Goal: Task Accomplishment & Management: Manage account settings

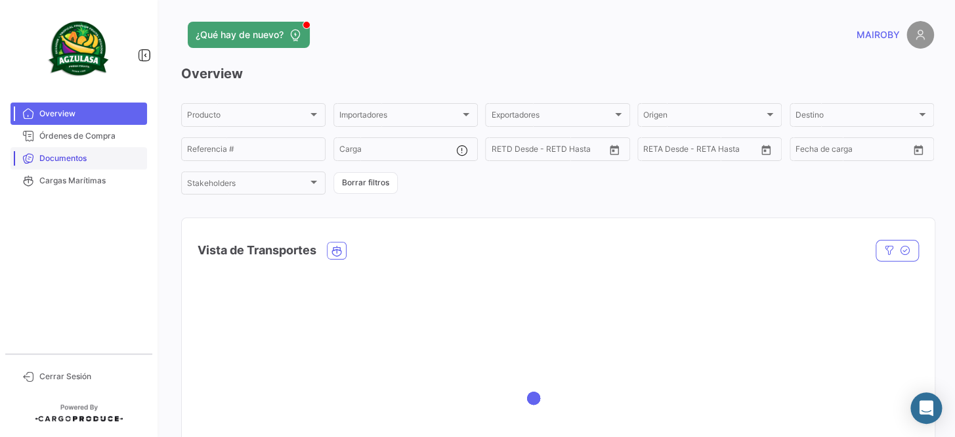
click at [106, 155] on span "Documentos" at bounding box center [90, 158] width 102 height 12
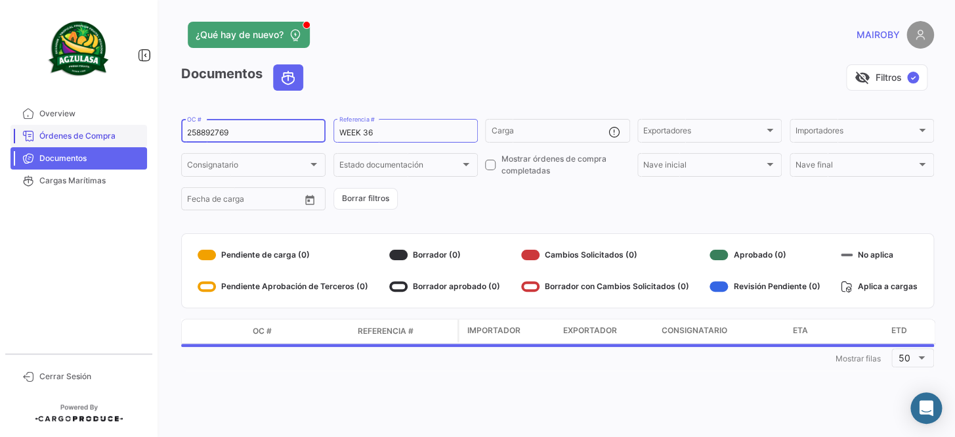
drag, startPoint x: 227, startPoint y: 128, endPoint x: 133, endPoint y: 126, distance: 93.9
click at [133, 126] on mat-sidenav-container "Overview Órdenes de Compra Documentos Cargas Marítimas Cerrar Sesión ¿Qué hay d…" at bounding box center [477, 218] width 955 height 437
paste input "741500026923"
type input "741500026923"
drag, startPoint x: 386, startPoint y: 132, endPoint x: 369, endPoint y: 135, distance: 17.3
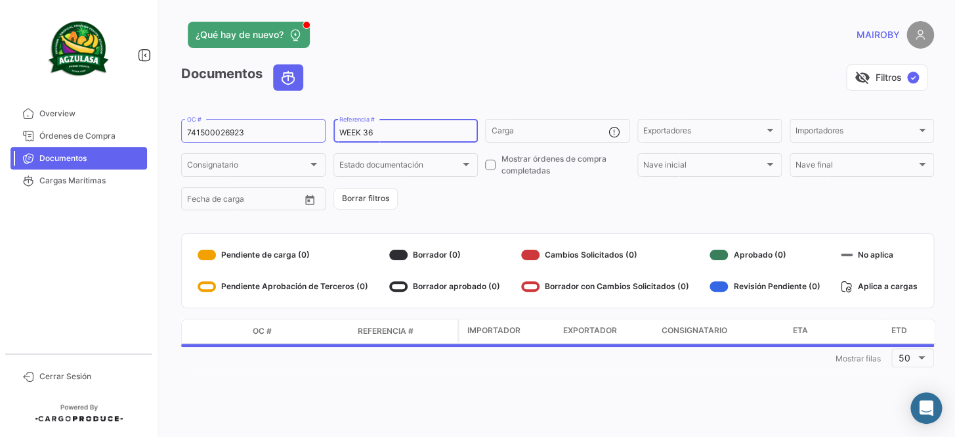
click at [369, 135] on input "WEEK 36" at bounding box center [405, 132] width 133 height 9
type input "WEEK 35"
click at [448, 198] on form "741500026923 OC # WEEK 35 Referencia # Carga Exportadores Exportadores Importad…" at bounding box center [557, 164] width 753 height 95
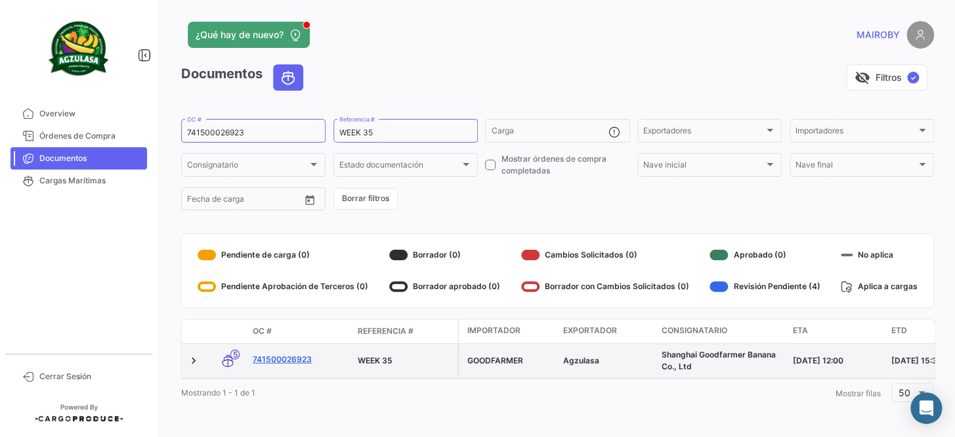
click at [292, 360] on link "741500026923" at bounding box center [300, 359] width 95 height 12
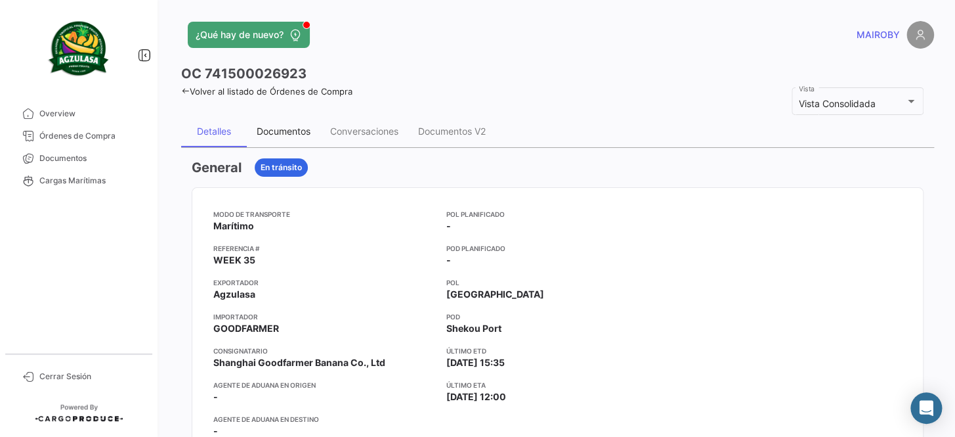
click at [297, 133] on div "Documentos" at bounding box center [284, 130] width 54 height 11
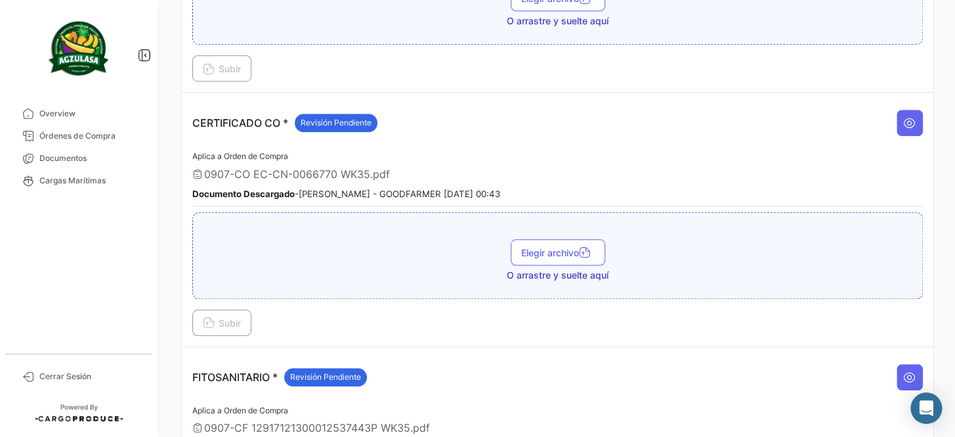
scroll to position [358, 0]
click at [903, 120] on icon at bounding box center [909, 121] width 13 height 13
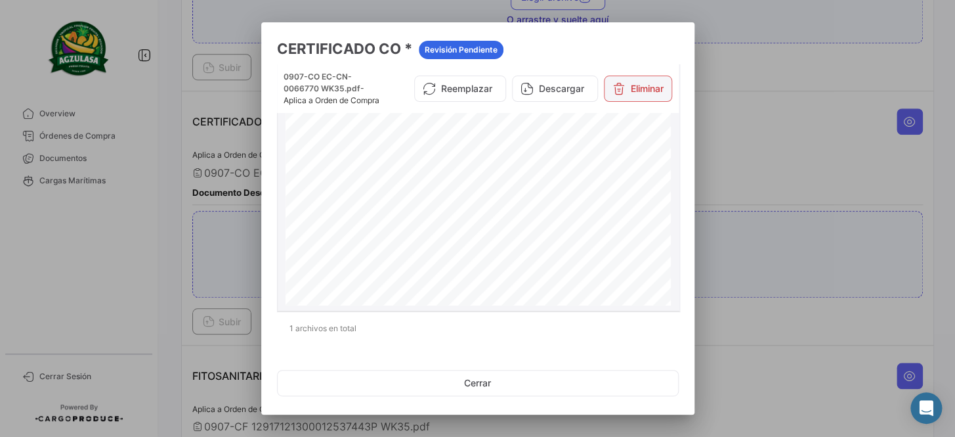
click at [639, 96] on button "Eliminar" at bounding box center [638, 89] width 68 height 26
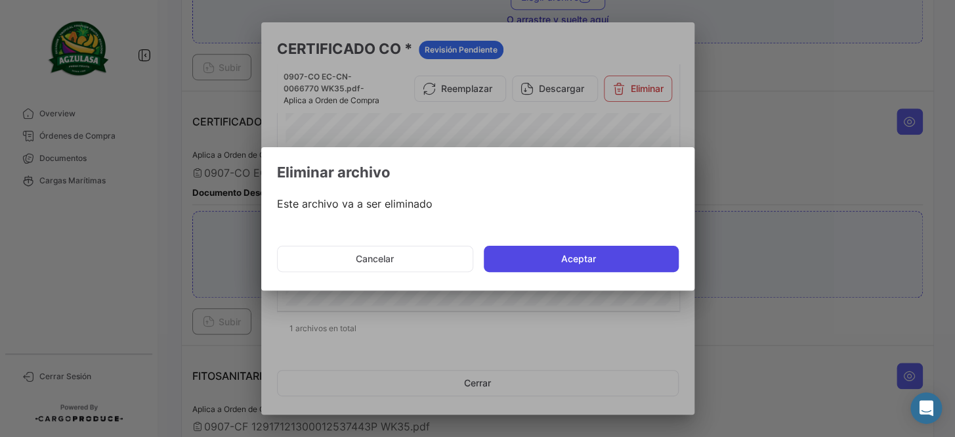
click at [538, 261] on button "Aceptar" at bounding box center [581, 259] width 195 height 26
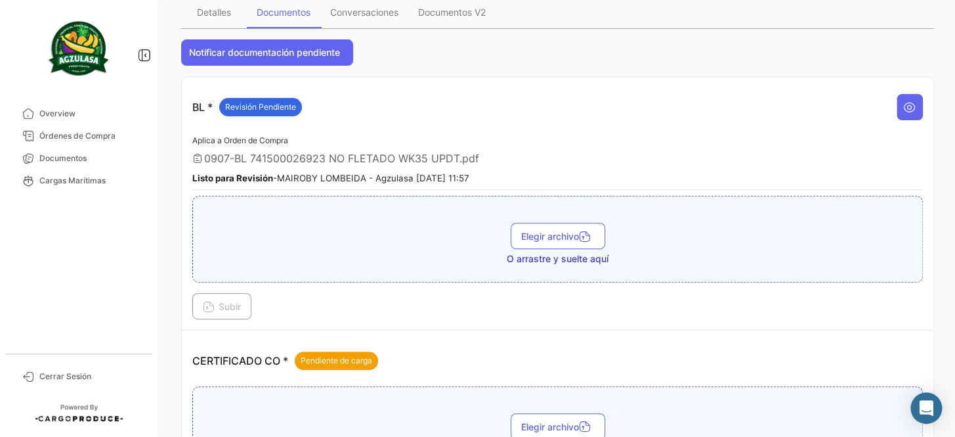
scroll to position [298, 0]
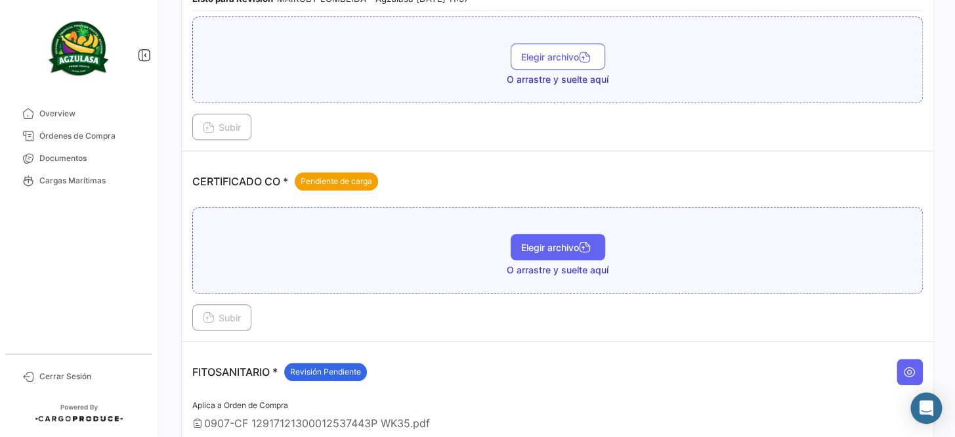
click at [565, 247] on span "Elegir archivo" at bounding box center [558, 247] width 74 height 11
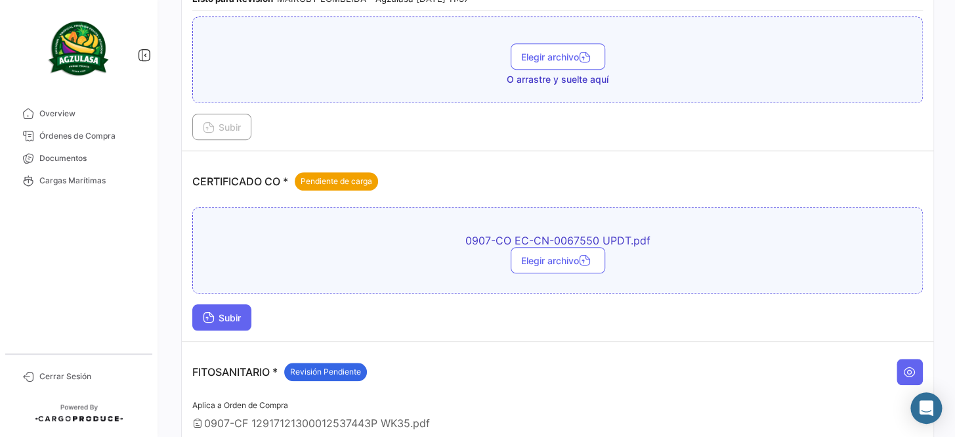
click at [224, 316] on span "Subir" at bounding box center [222, 317] width 38 height 11
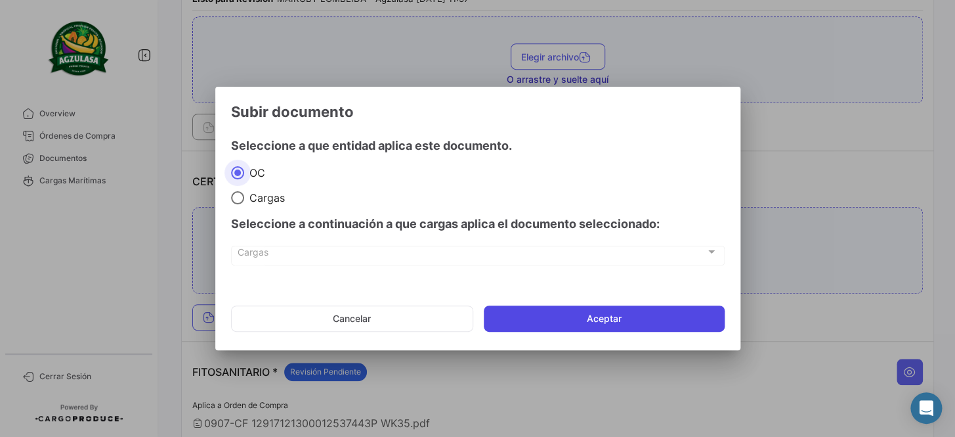
click at [586, 319] on button "Aceptar" at bounding box center [604, 318] width 241 height 26
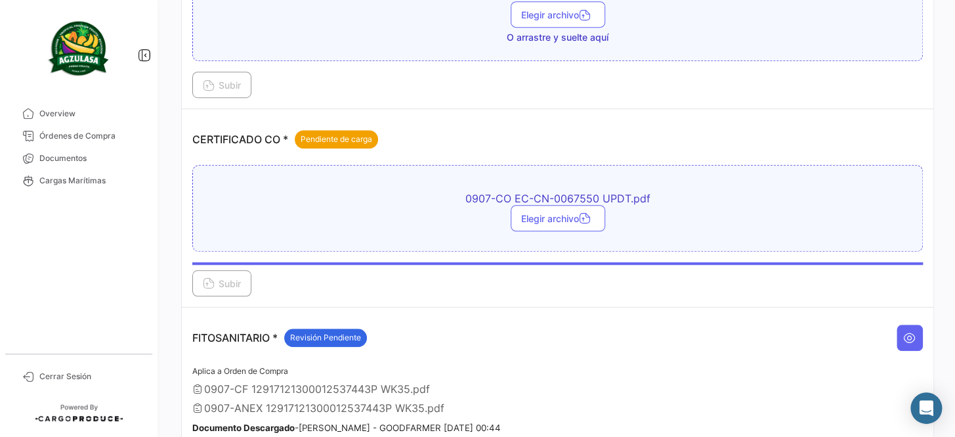
scroll to position [358, 0]
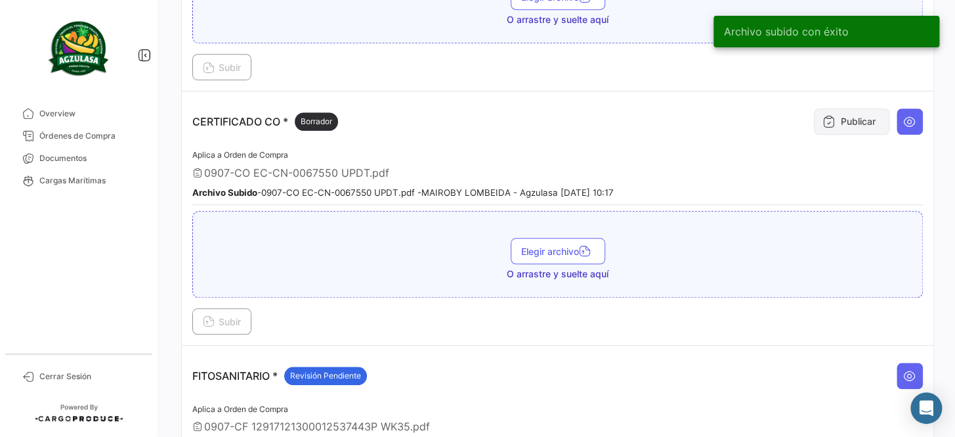
click at [838, 120] on button "Publicar" at bounding box center [852, 121] width 76 height 26
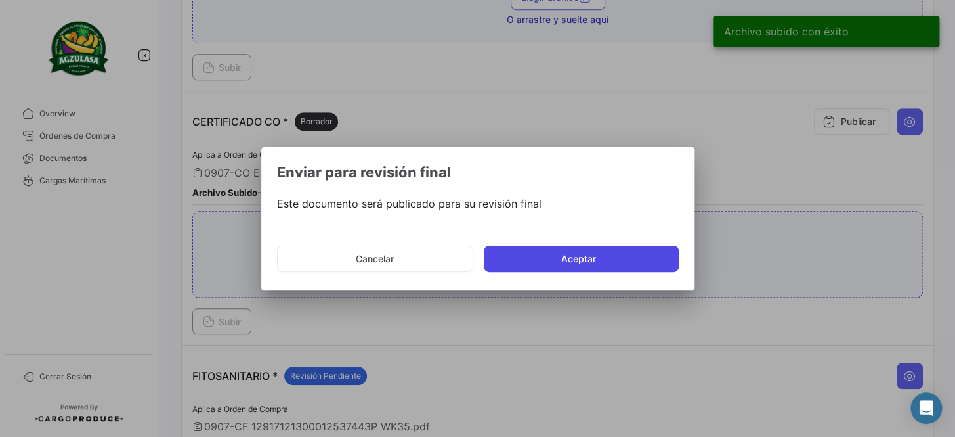
click at [568, 250] on button "Aceptar" at bounding box center [581, 259] width 195 height 26
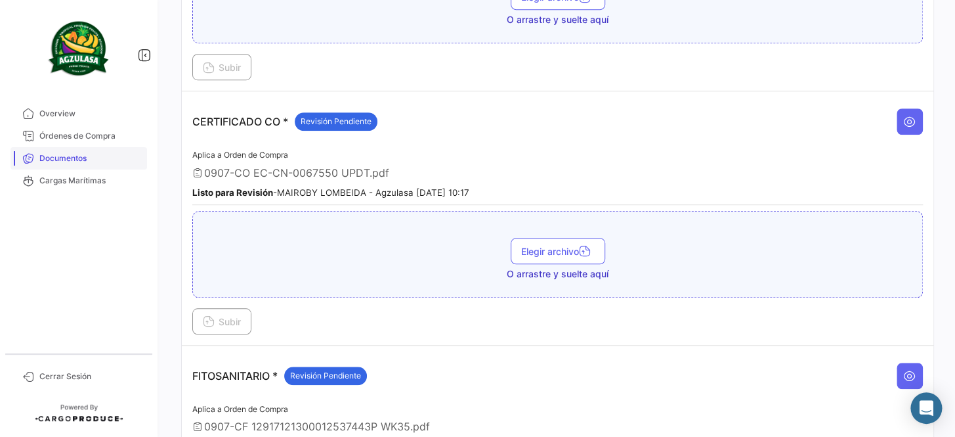
drag, startPoint x: 45, startPoint y: 158, endPoint x: 56, endPoint y: 157, distance: 11.2
click at [45, 158] on span "Documentos" at bounding box center [90, 158] width 102 height 12
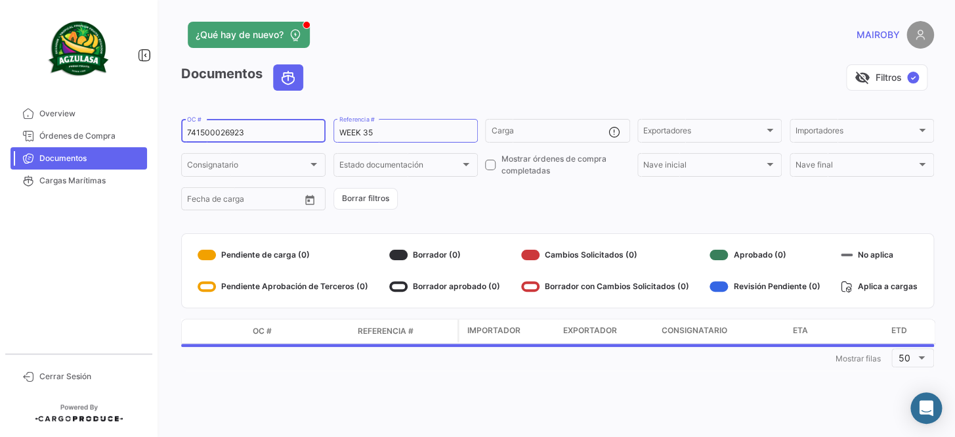
drag, startPoint x: 247, startPoint y: 131, endPoint x: 160, endPoint y: 137, distance: 86.8
click at [160, 137] on div "¿Qué hay de nuevo? MAIROBY Documentos visibility_off Filtros ✓ 741500026923 OC …" at bounding box center [557, 218] width 795 height 437
paste input "GQL0412019"
type input "GQL0412019"
click at [467, 195] on form "GQL0412019 OC # WEEK 35 Referencia # Carga Exportadores Exportadores Importador…" at bounding box center [557, 164] width 753 height 95
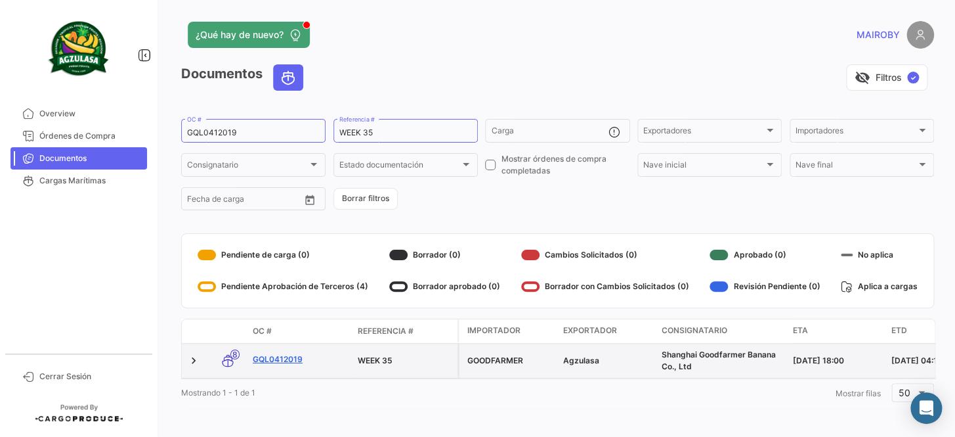
click at [284, 355] on link "GQL0412019" at bounding box center [300, 359] width 95 height 12
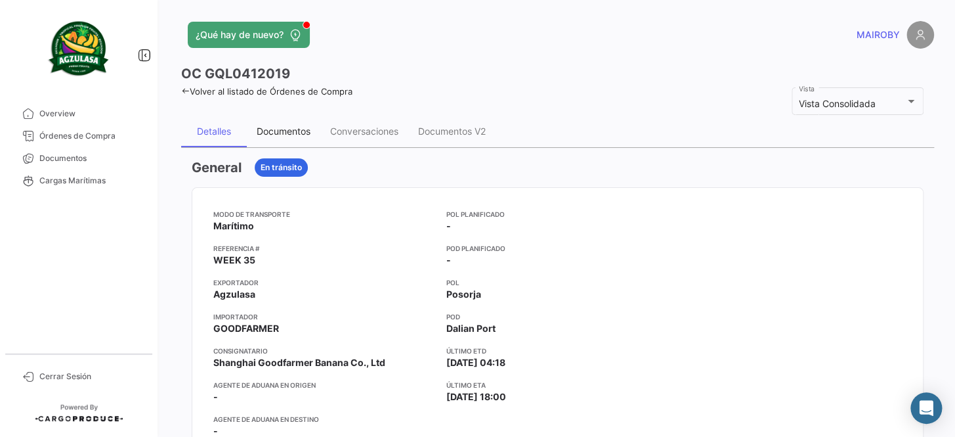
click at [282, 141] on div "Documentos" at bounding box center [284, 132] width 74 height 32
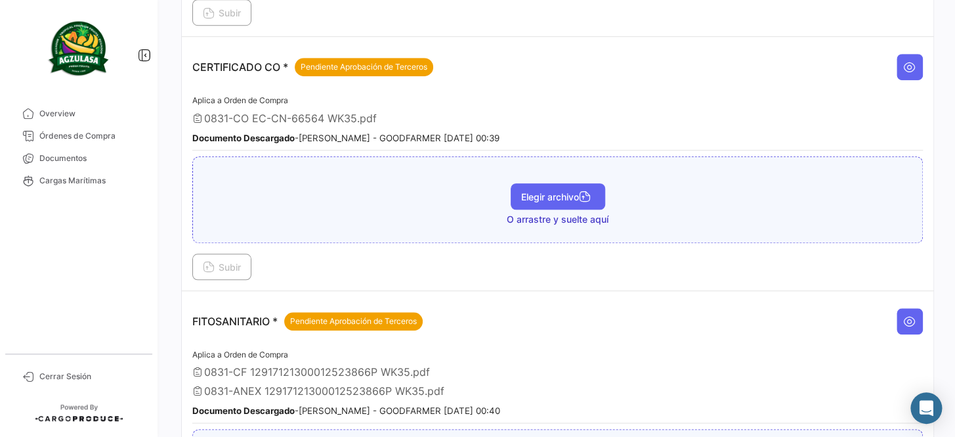
scroll to position [358, 0]
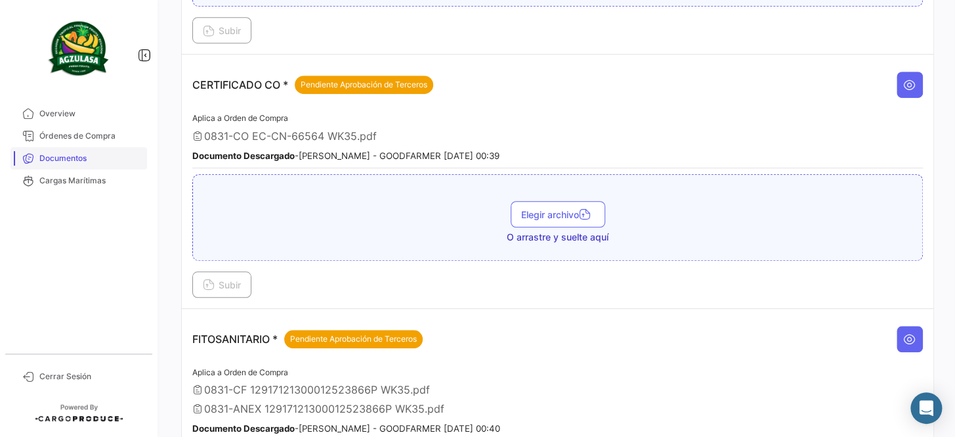
drag, startPoint x: 111, startPoint y: 162, endPoint x: 118, endPoint y: 160, distance: 6.7
click at [111, 162] on span "Documentos" at bounding box center [90, 158] width 102 height 12
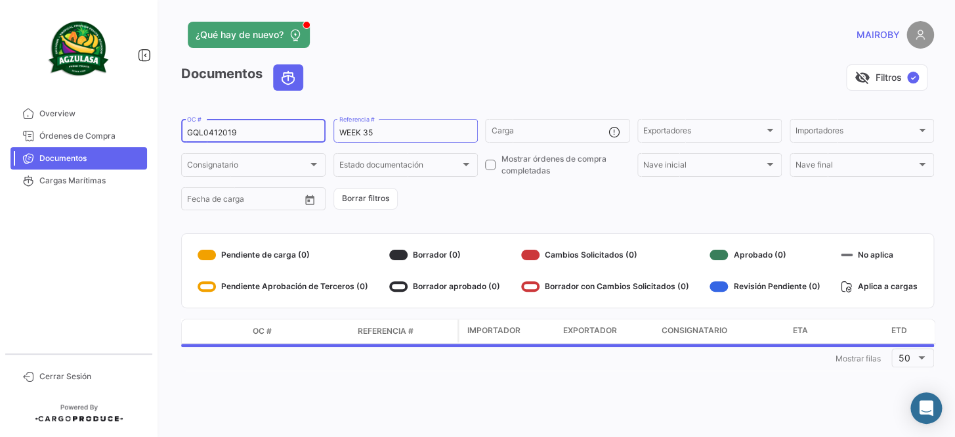
drag, startPoint x: 246, startPoint y: 131, endPoint x: 179, endPoint y: 135, distance: 67.7
click at [168, 135] on div "¿Qué hay de nuevo? MAIROBY Documentos visibility_off Filtros ✓ GQL0412019 OC # …" at bounding box center [557, 218] width 795 height 437
paste input "21"
type input "GQL0412021"
click at [473, 199] on form "GQL0412021 OC # WEEK 35 Referencia # Carga Exportadores Exportadores Importador…" at bounding box center [557, 164] width 753 height 95
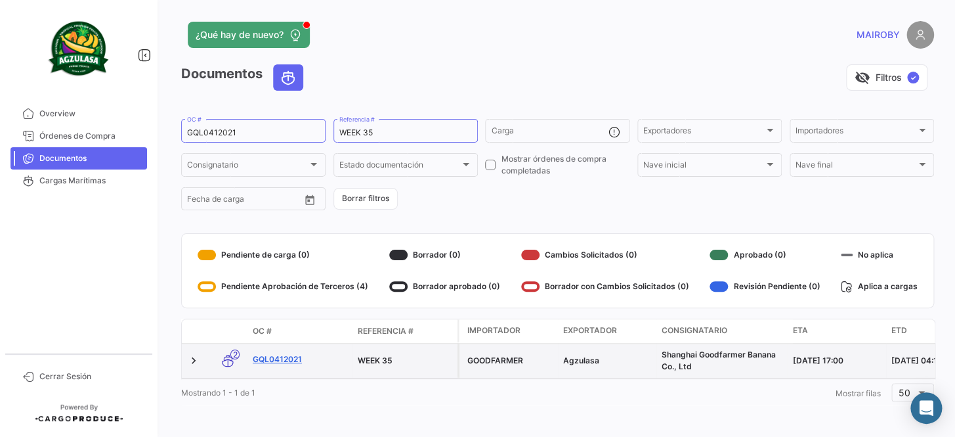
click at [288, 357] on link "GQL0412021" at bounding box center [300, 359] width 95 height 12
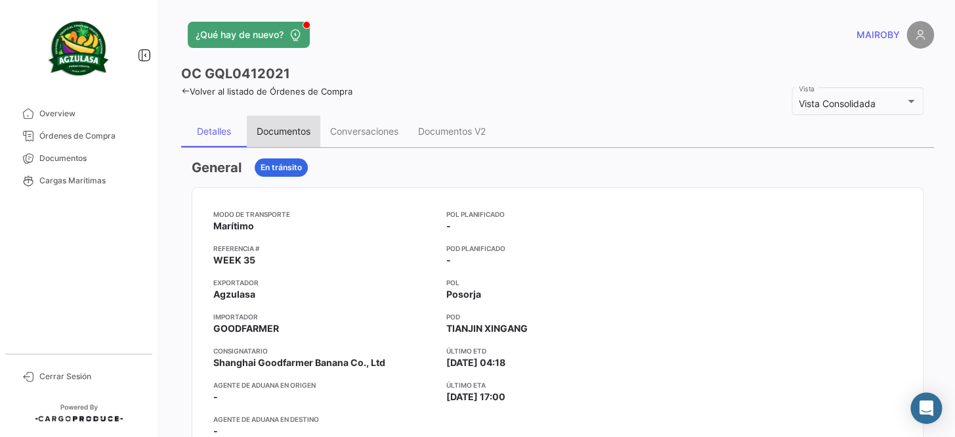
click at [302, 135] on div "Documentos" at bounding box center [284, 130] width 54 height 11
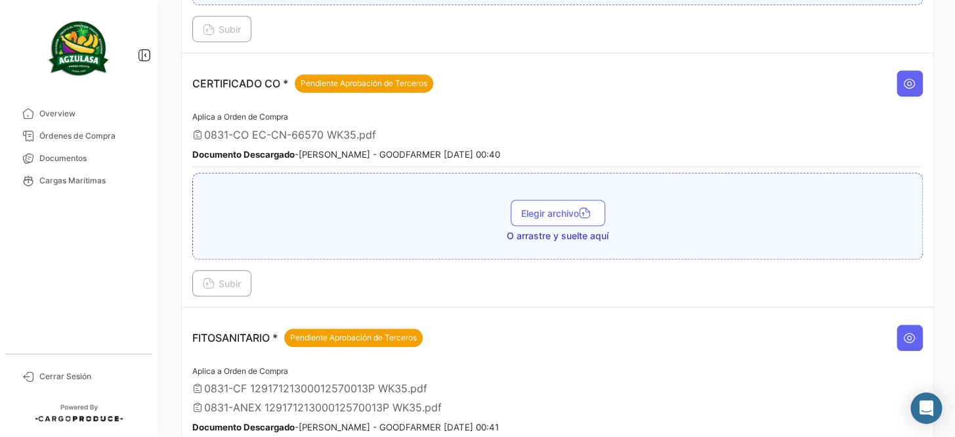
scroll to position [343, 0]
